Goal: Information Seeking & Learning: Learn about a topic

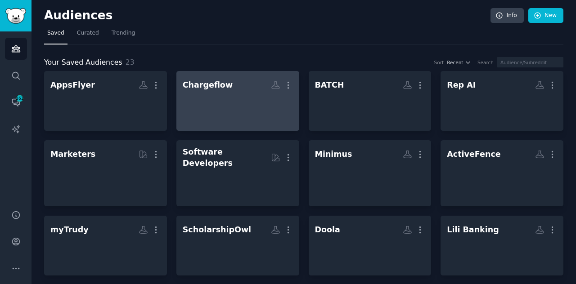
click at [230, 116] on div at bounding box center [238, 108] width 110 height 31
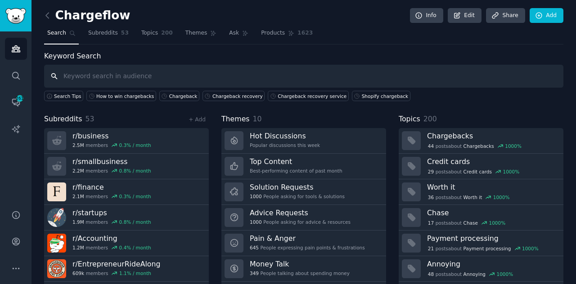
scroll to position [24, 0]
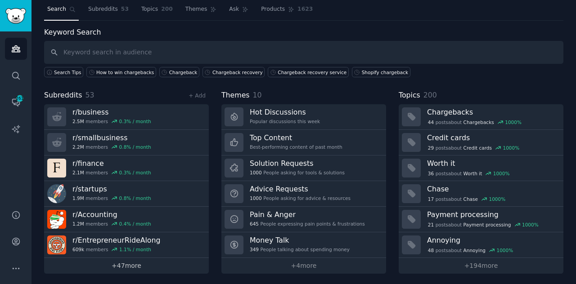
click at [135, 268] on link "+ 47 more" at bounding box center [126, 266] width 165 height 16
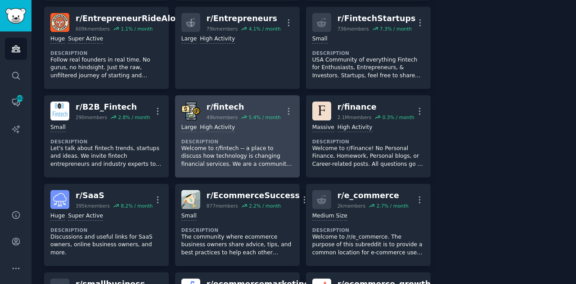
scroll to position [1035, 0]
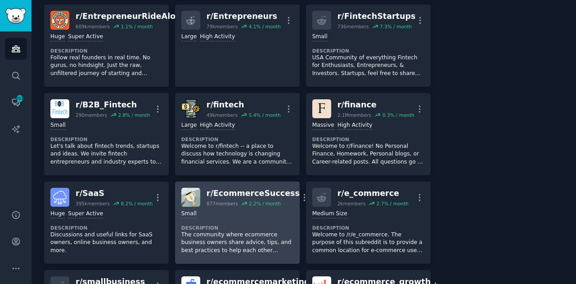
drag, startPoint x: 289, startPoint y: 284, endPoint x: 178, endPoint y: 206, distance: 136.0
click at [178, 206] on link "r/ EcommerceSuccess 877 members 2.2 % / month More Small Description The commun…" at bounding box center [237, 223] width 125 height 82
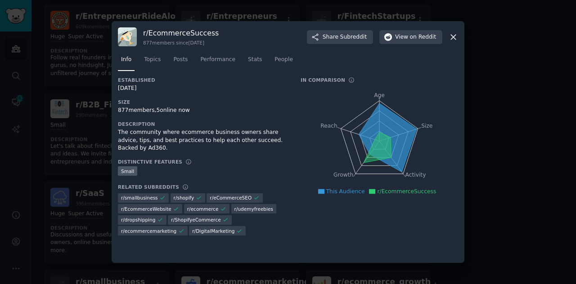
click at [494, 153] on div at bounding box center [288, 142] width 576 height 284
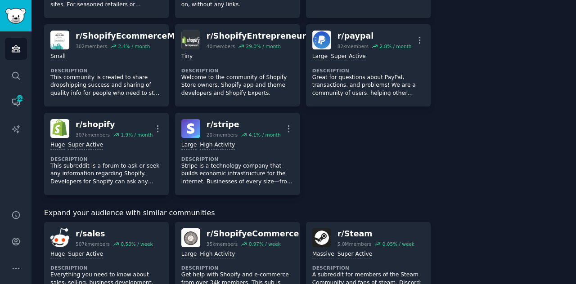
scroll to position [1460, 0]
